Goal: Check status: Check status

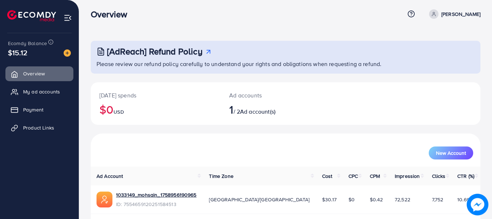
scroll to position [29, 0]
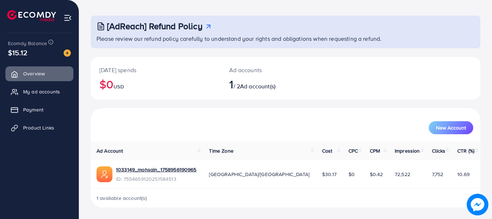
drag, startPoint x: 226, startPoint y: 166, endPoint x: 494, endPoint y: 185, distance: 268.2
click at [492, 185] on html "Overview Help Center Contact Support Term and policy About Us [PERSON_NAME] Pro…" at bounding box center [246, 80] width 492 height 219
click at [362, 112] on div "New Account" at bounding box center [286, 124] width 390 height 33
drag, startPoint x: 283, startPoint y: 171, endPoint x: 300, endPoint y: 182, distance: 20.6
click at [316, 182] on td "$30.17" at bounding box center [329, 175] width 26 height 28
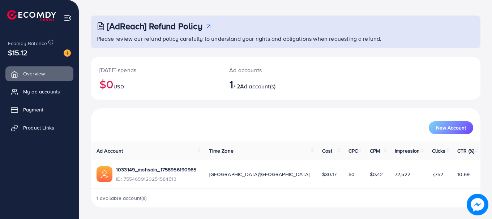
drag, startPoint x: 319, startPoint y: 174, endPoint x: 340, endPoint y: 189, distance: 25.8
click at [340, 189] on table "Ad Account Time Zone Cost CPC CPM Impression Clicks CTR (%) 1033149_mohsain_175…" at bounding box center [286, 165] width 390 height 47
click at [364, 172] on td "$0.42" at bounding box center [376, 175] width 25 height 28
drag, startPoint x: 338, startPoint y: 172, endPoint x: 401, endPoint y: 174, distance: 62.9
click at [401, 174] on tr "1033149_mohsain_1758956190965 ID: 7554659120251584513 [GEOGRAPHIC_DATA]/[GEOGRA…" at bounding box center [286, 175] width 390 height 28
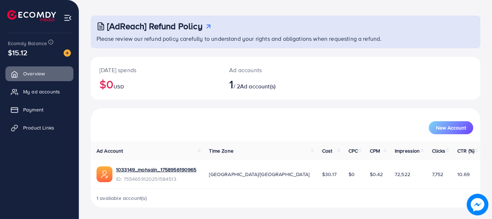
click at [370, 172] on span "$0.42" at bounding box center [376, 174] width 13 height 7
drag, startPoint x: 367, startPoint y: 169, endPoint x: 399, endPoint y: 182, distance: 33.9
click at [399, 182] on tr "1033149_mohsain_1758956190965 ID: 7554659120251584513 [GEOGRAPHIC_DATA]/[GEOGRA…" at bounding box center [286, 175] width 390 height 28
click at [407, 165] on td "72,522" at bounding box center [407, 175] width 37 height 28
drag, startPoint x: 419, startPoint y: 169, endPoint x: 430, endPoint y: 177, distance: 13.9
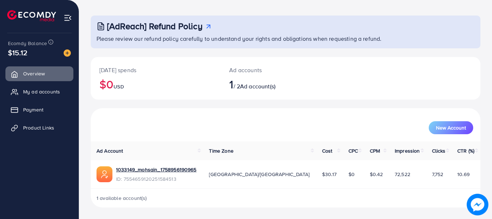
click at [430, 177] on td "7,752" at bounding box center [439, 175] width 26 height 28
click at [452, 178] on td "10.69" at bounding box center [466, 175] width 29 height 28
drag, startPoint x: 449, startPoint y: 171, endPoint x: 468, endPoint y: 176, distance: 20.0
click at [468, 176] on td "10.69" at bounding box center [466, 175] width 29 height 28
click at [456, 182] on td "10.69" at bounding box center [466, 175] width 29 height 28
